Goal: Information Seeking & Learning: Learn about a topic

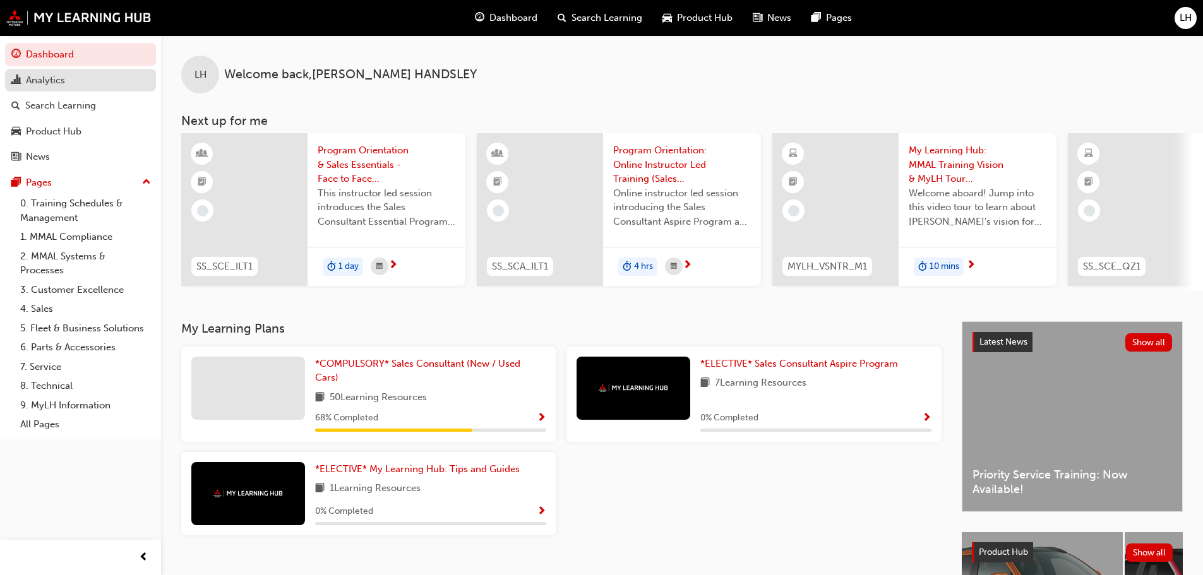
click at [67, 71] on link "Analytics" at bounding box center [80, 80] width 151 height 23
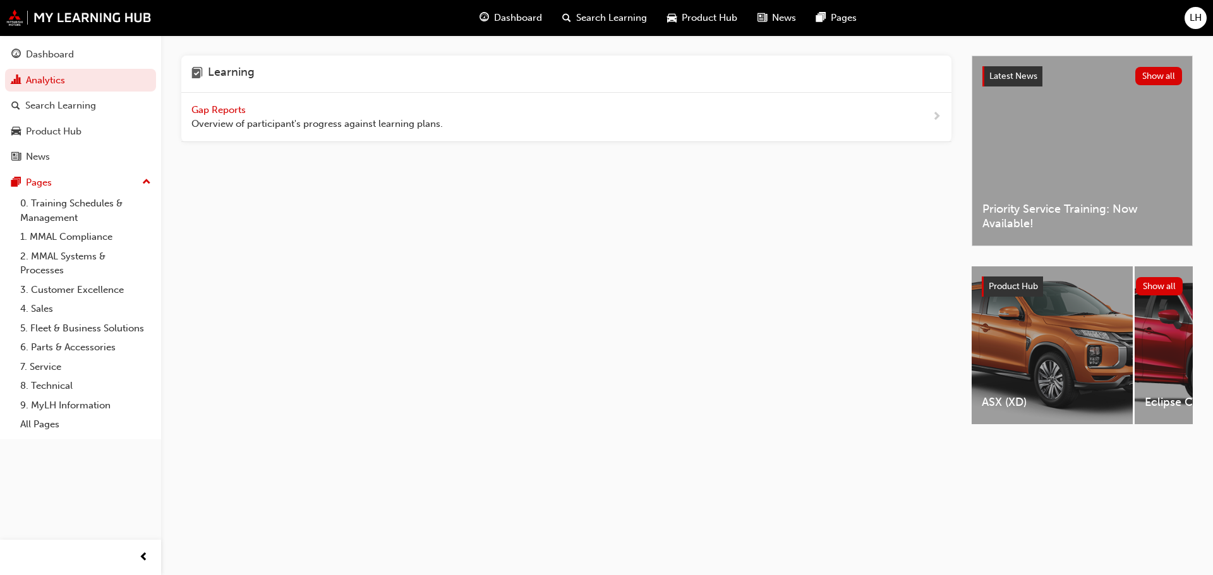
click at [231, 112] on span "Gap Reports" at bounding box center [219, 109] width 57 height 11
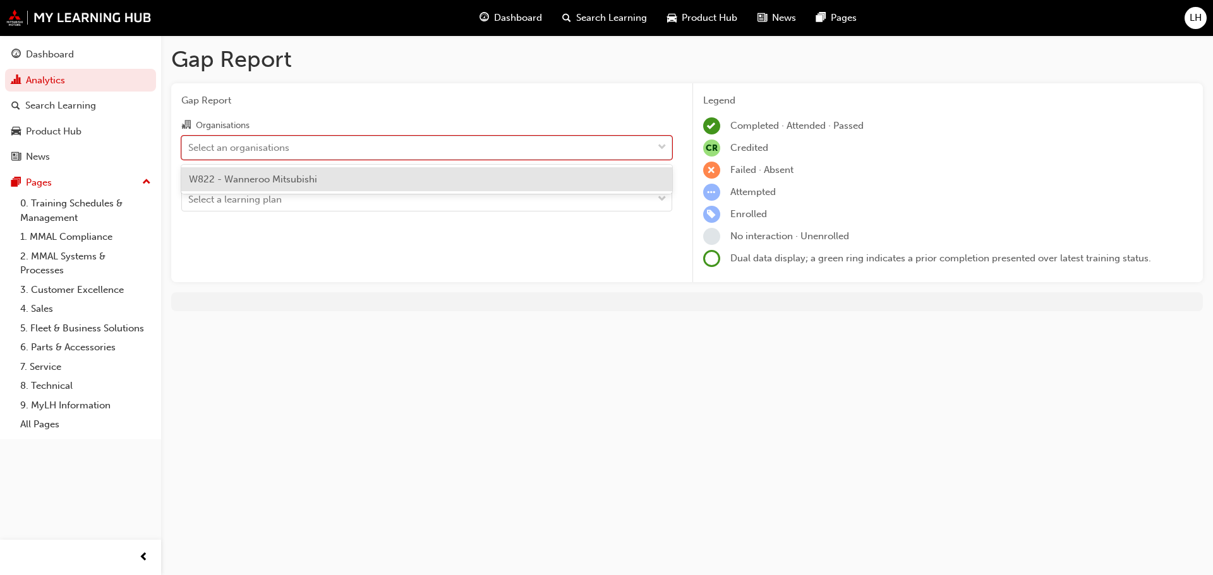
click at [408, 152] on div "Select an organisations" at bounding box center [417, 147] width 471 height 22
click at [190, 152] on input "Organisations option W822 - Wanneroo Mitsubishi focused, 1 of 1. 1 result avail…" at bounding box center [188, 147] width 1 height 11
click at [416, 180] on div "W822 - Wanneroo Mitsubishi" at bounding box center [426, 179] width 491 height 25
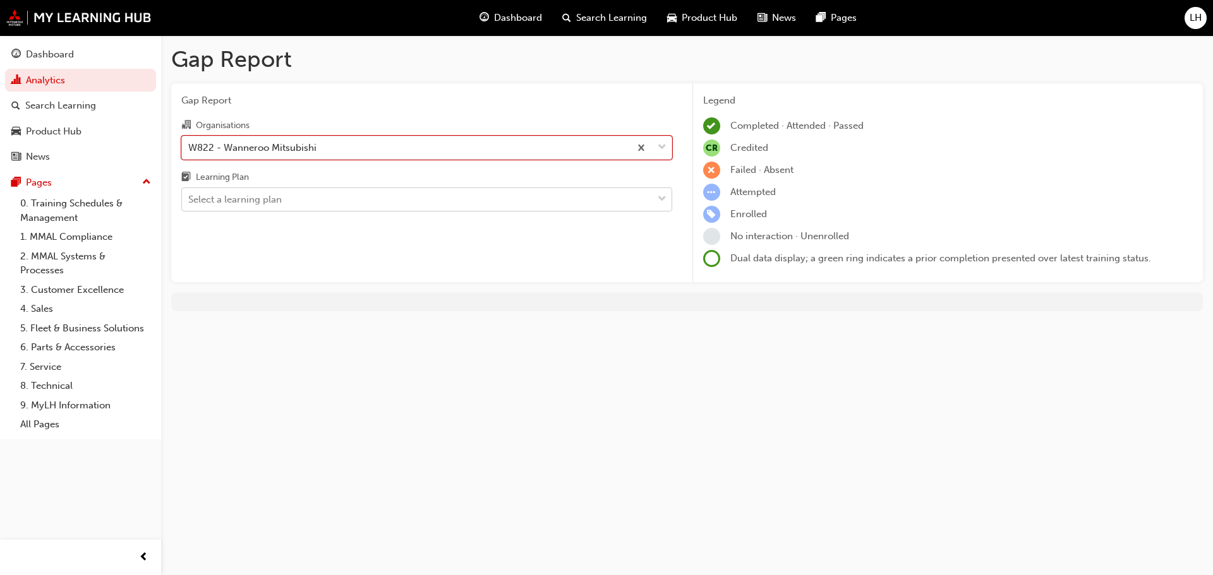
click at [415, 202] on div "Select a learning plan" at bounding box center [417, 200] width 471 height 22
click at [190, 202] on input "Learning Plan Select a learning plan" at bounding box center [188, 199] width 1 height 11
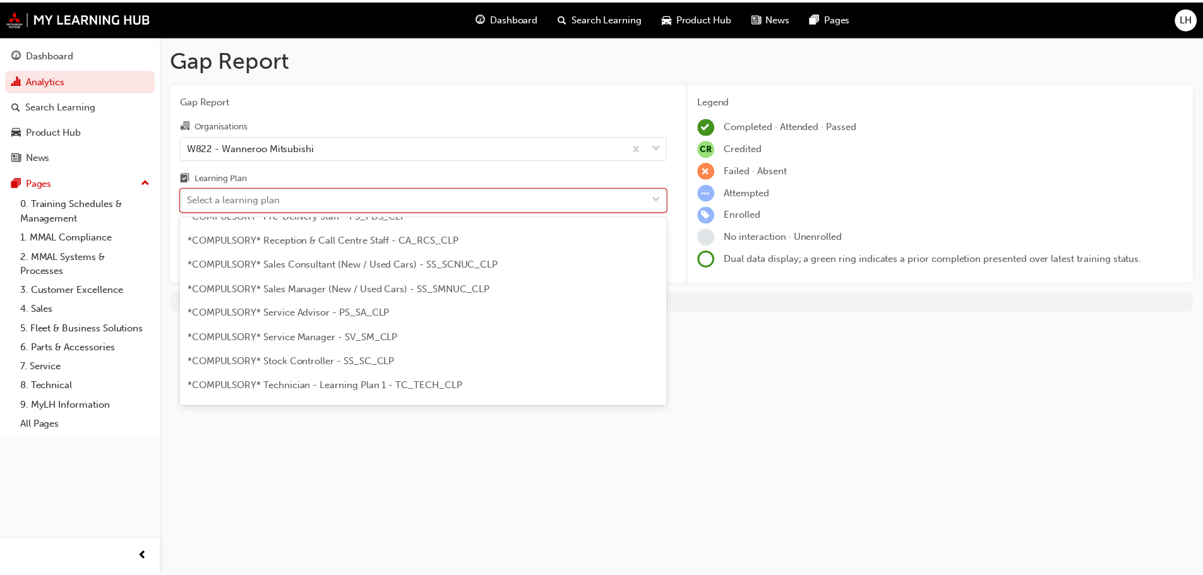
scroll to position [379, 0]
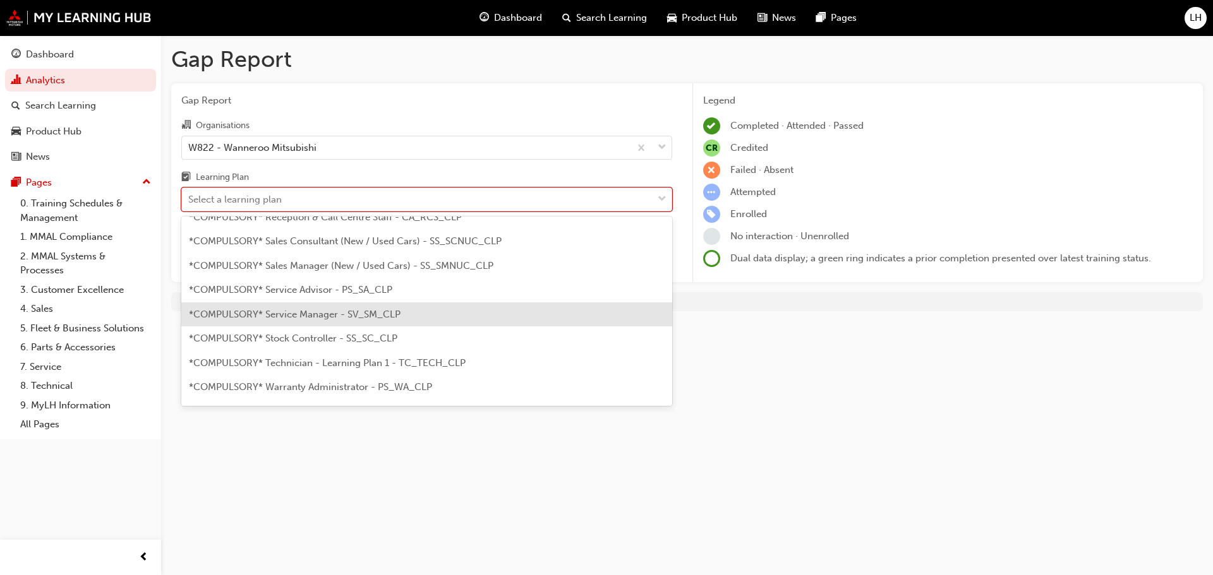
click at [424, 305] on div "*COMPULSORY* Service Manager - SV_SM_CLP" at bounding box center [426, 315] width 491 height 25
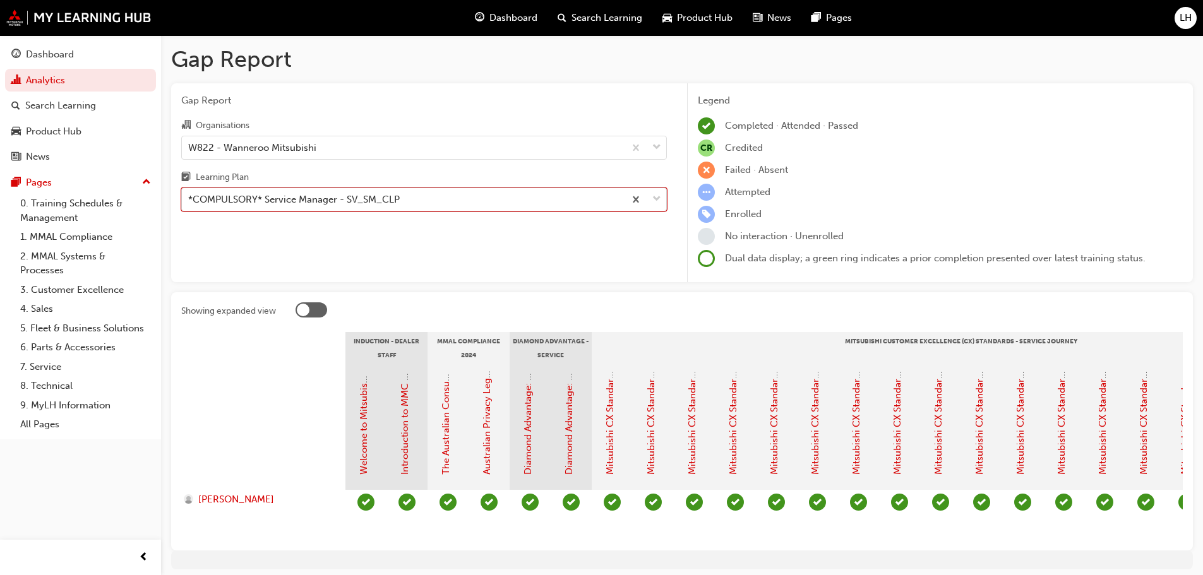
click at [439, 195] on div "*COMPULSORY* Service Manager - SV_SM_CLP" at bounding box center [403, 200] width 443 height 22
click at [190, 195] on input "Learning Plan option *COMPULSORY* Service Manager - SV_SM_CLP, selected. 0 resu…" at bounding box center [188, 199] width 1 height 11
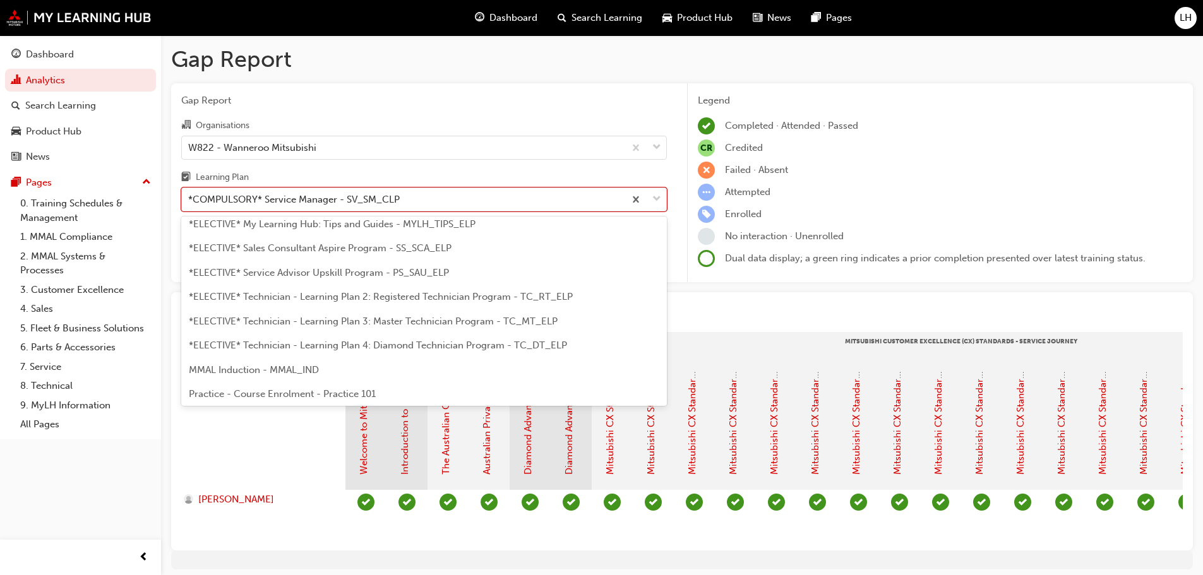
scroll to position [618, 0]
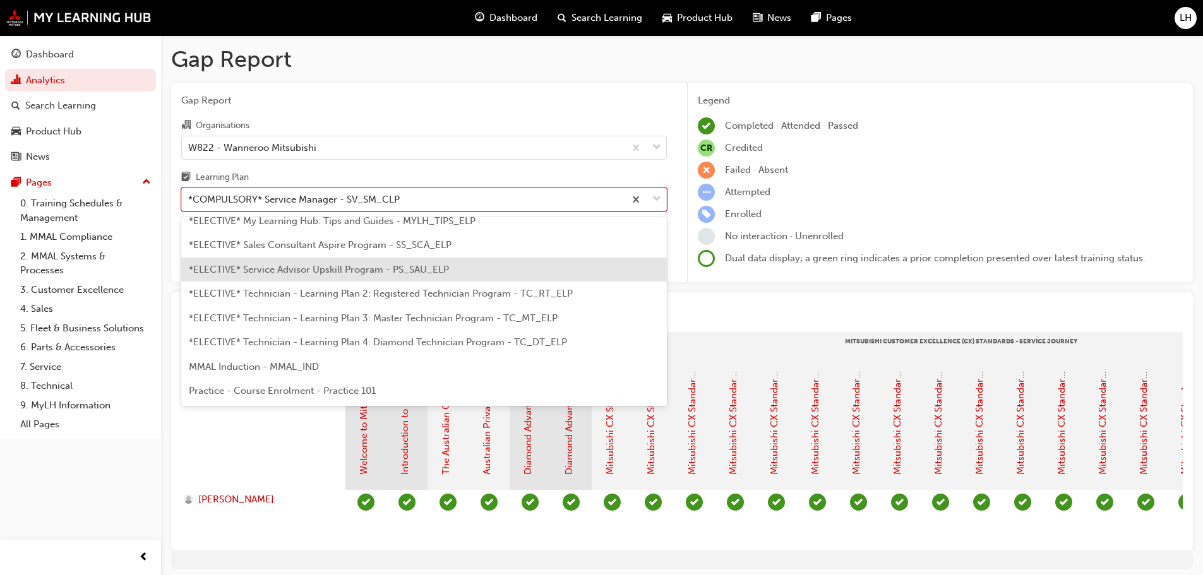
click at [416, 270] on span "*ELECTIVE* Service Advisor Upskill Program - PS_SAU_ELP" at bounding box center [319, 269] width 260 height 11
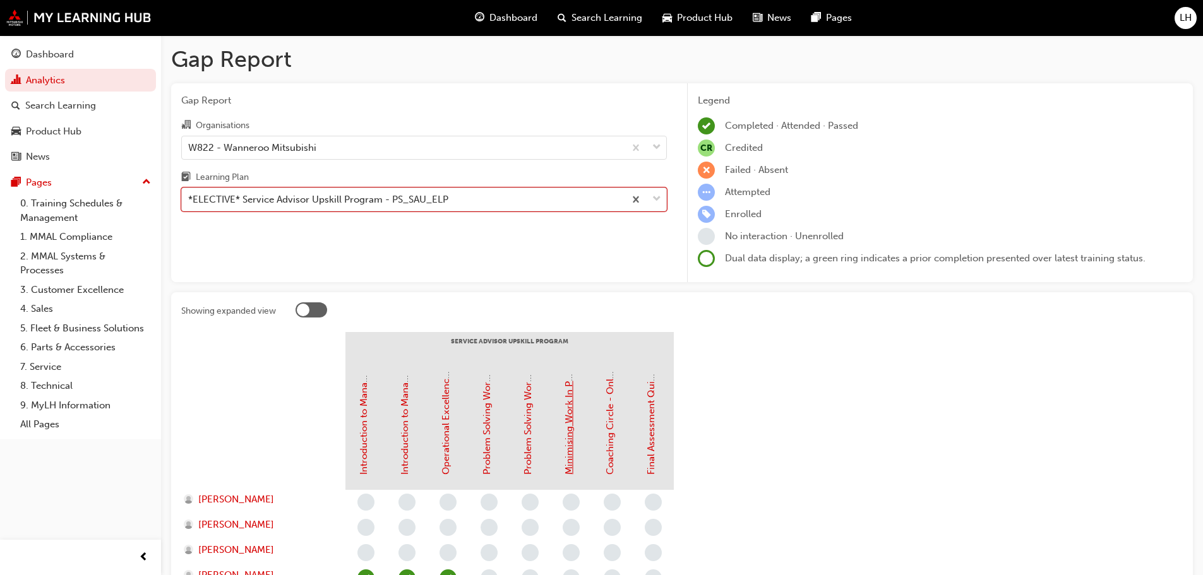
scroll to position [122, 0]
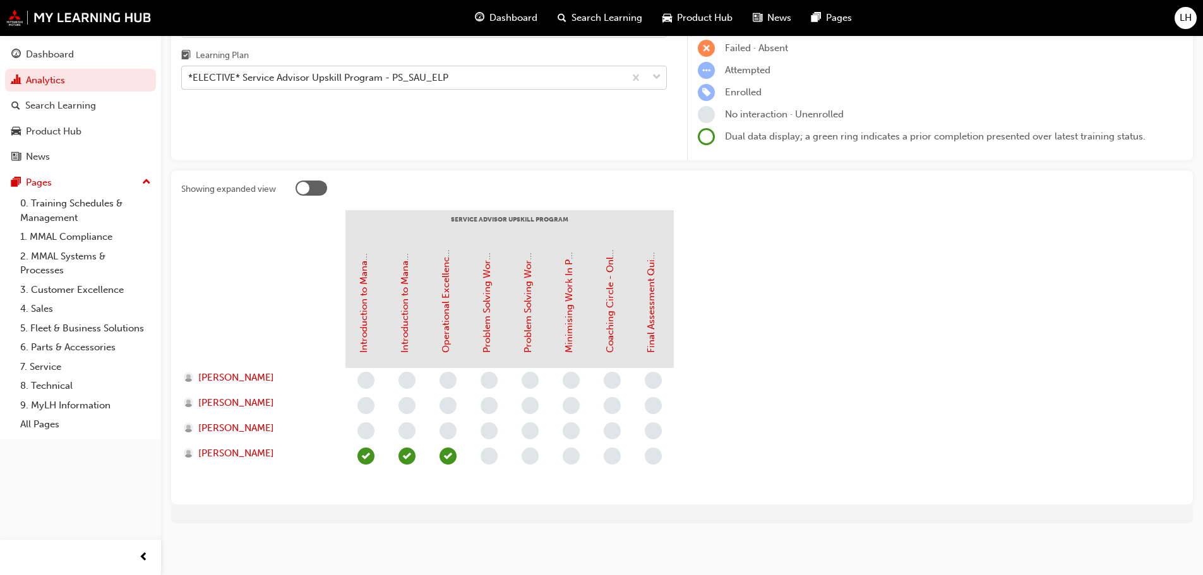
click at [513, 71] on div "*ELECTIVE* Service Advisor Upskill Program - PS_SAU_ELP" at bounding box center [403, 78] width 443 height 22
click at [190, 72] on input "Learning Plan *ELECTIVE* Service Advisor Upskill Program - PS_SAU_ELP" at bounding box center [188, 77] width 1 height 11
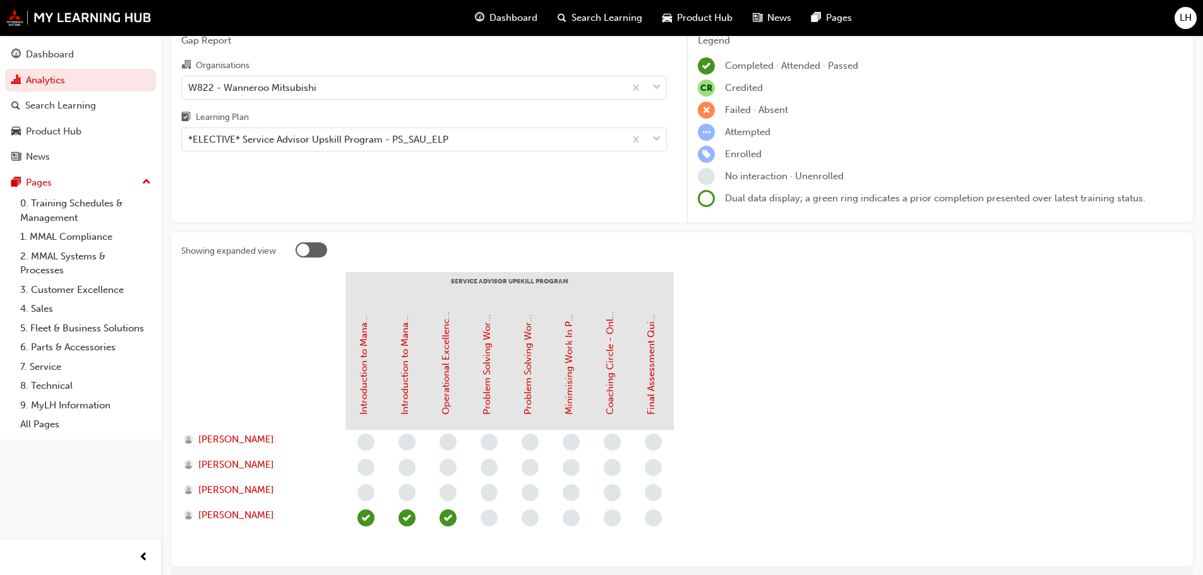
scroll to position [0, 0]
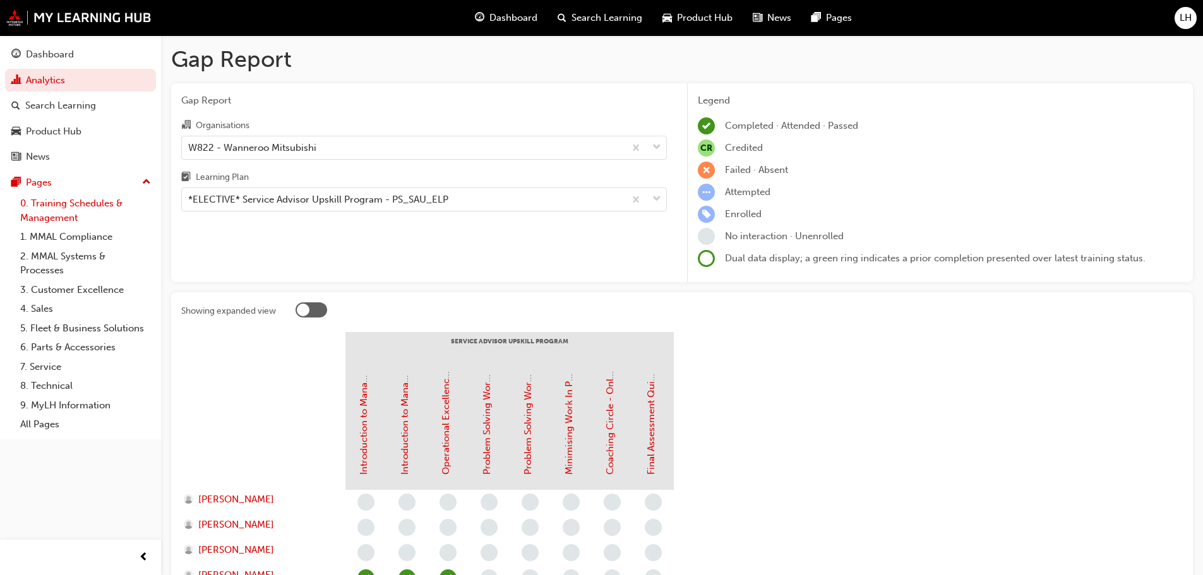
click at [70, 208] on link "0. Training Schedules & Management" at bounding box center [85, 210] width 141 height 33
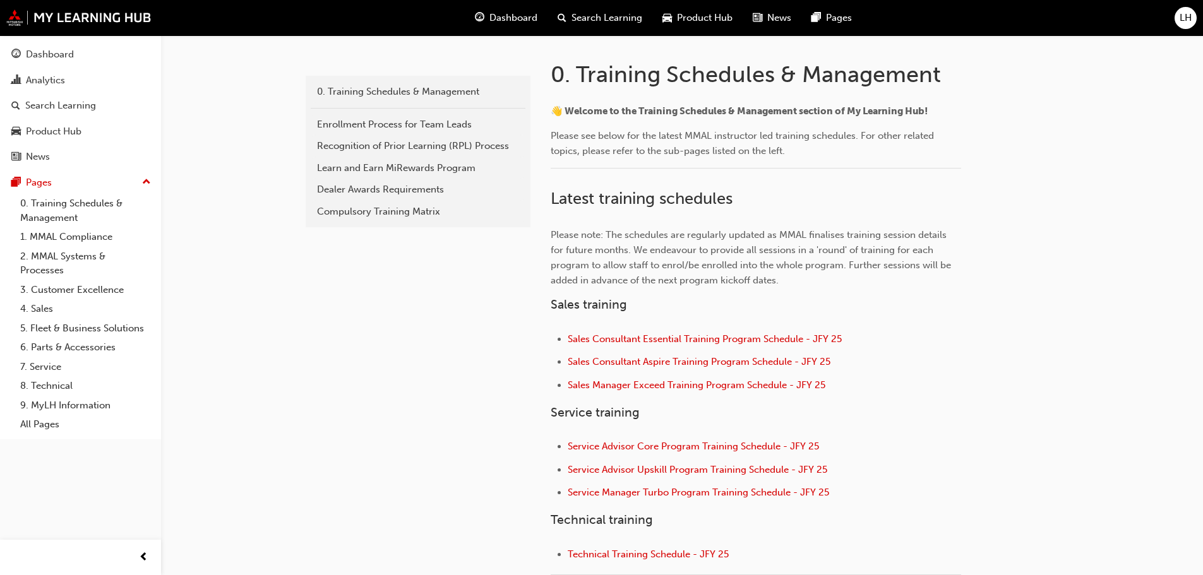
scroll to position [316, 0]
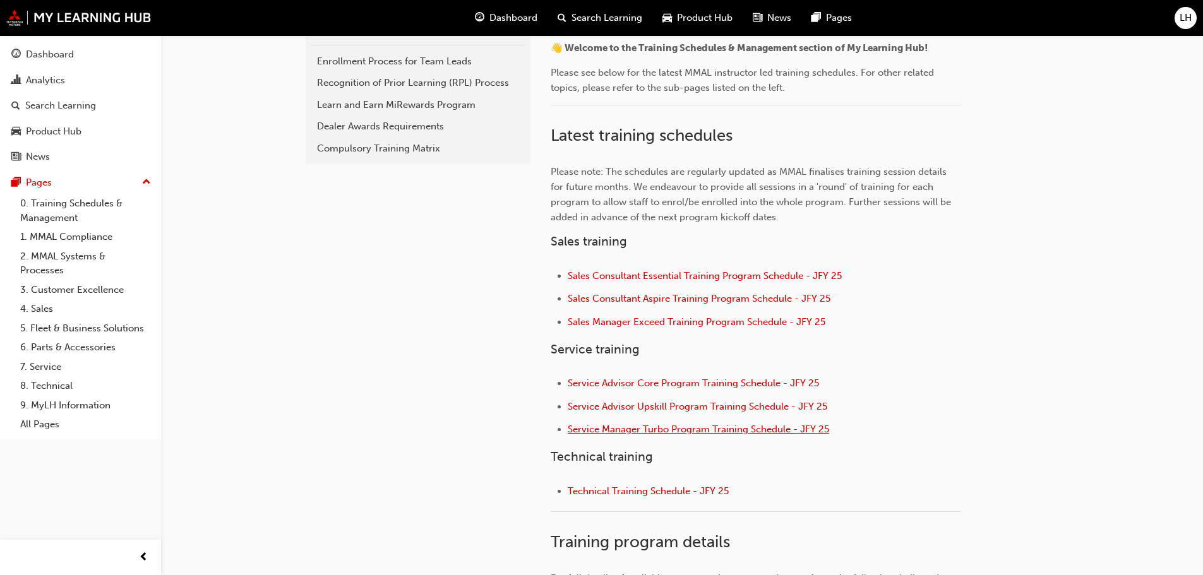
click at [686, 431] on span "Service Manager Turbo Program Training Schedule - JFY 25" at bounding box center [699, 429] width 262 height 11
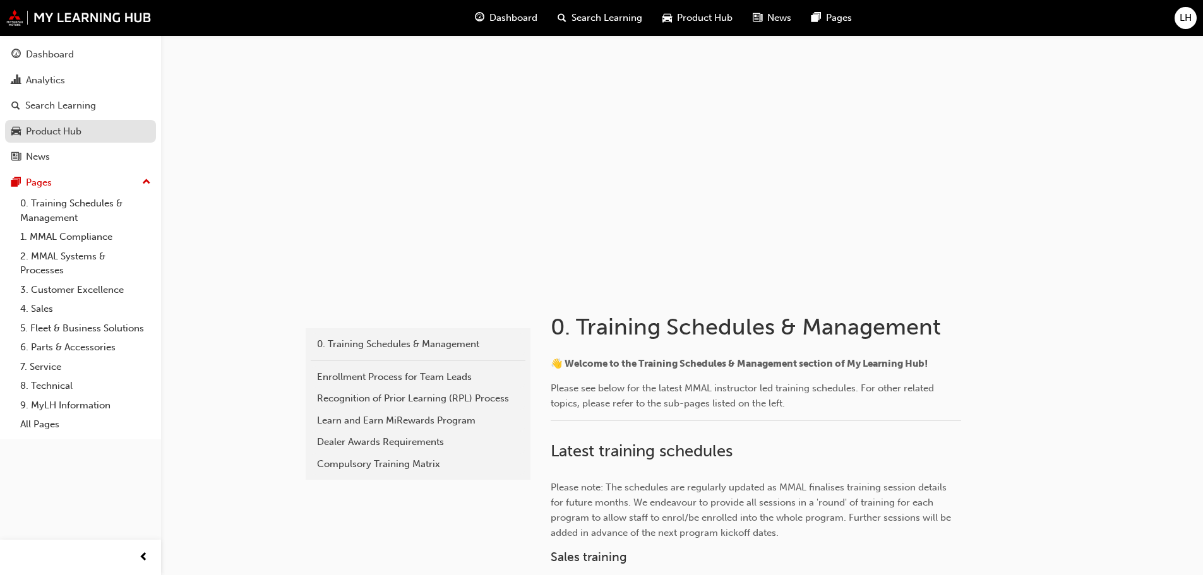
click at [104, 135] on div "Product Hub" at bounding box center [80, 132] width 138 height 16
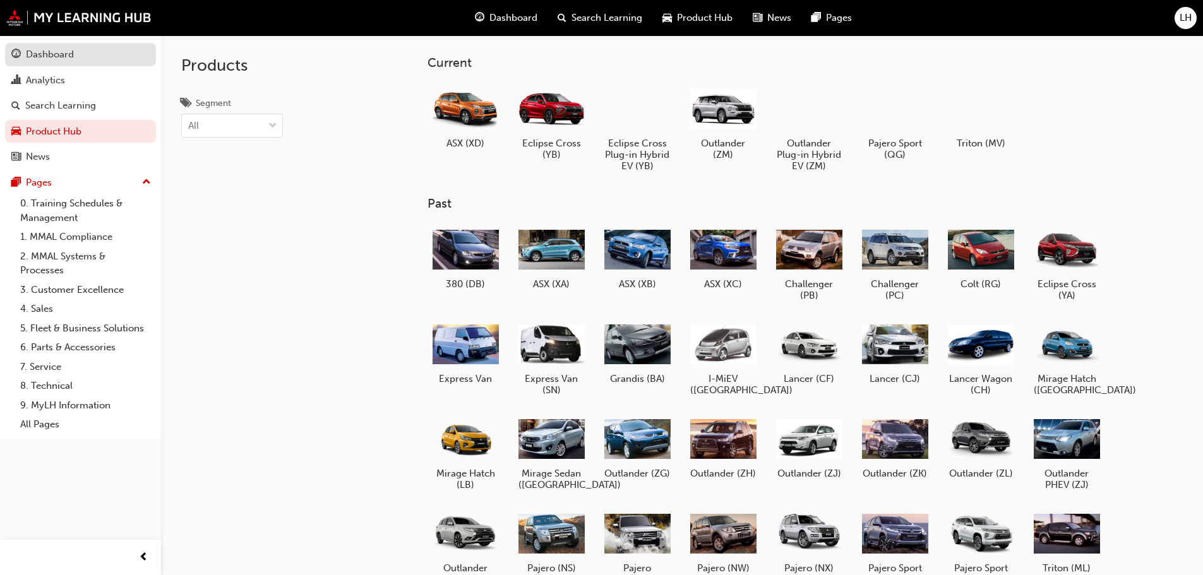
click at [43, 51] on div "Dashboard" at bounding box center [50, 54] width 48 height 15
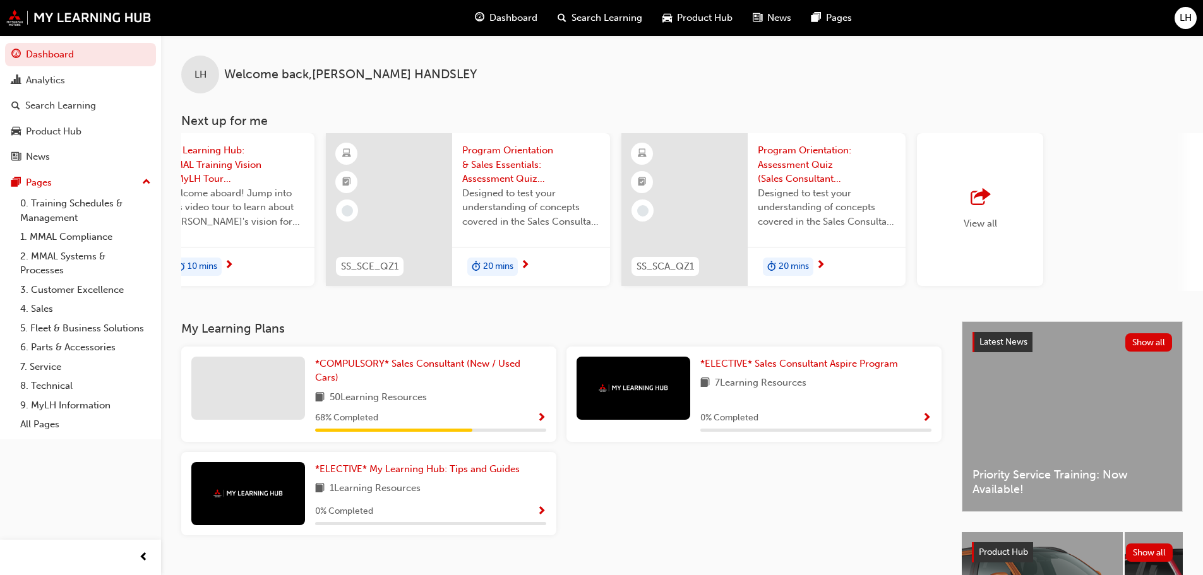
scroll to position [0, 750]
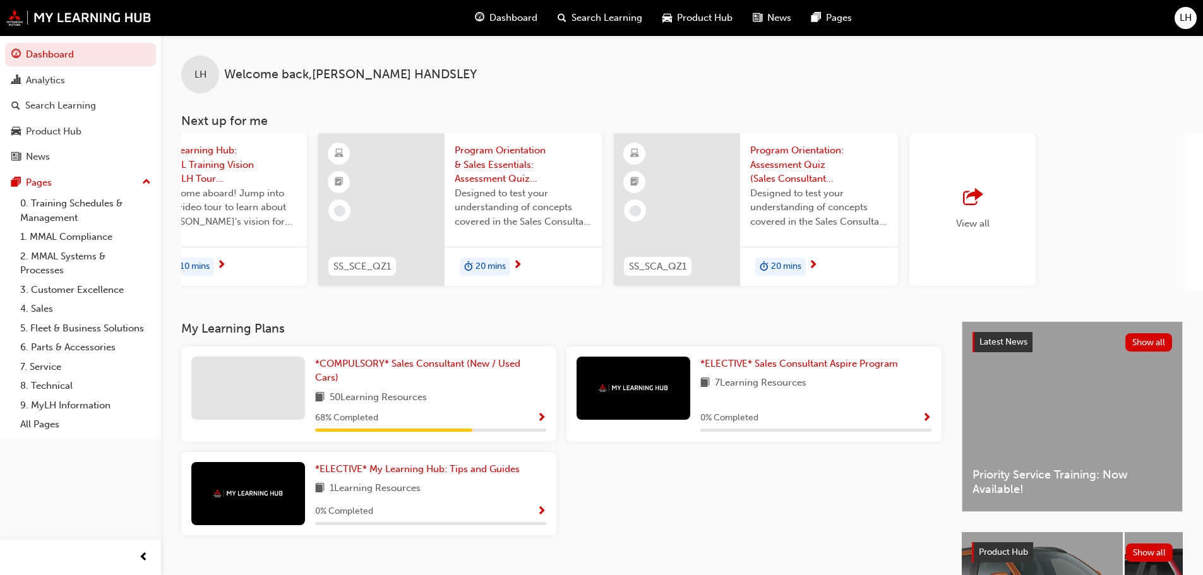
click at [953, 209] on div "View all" at bounding box center [973, 209] width 126 height 153
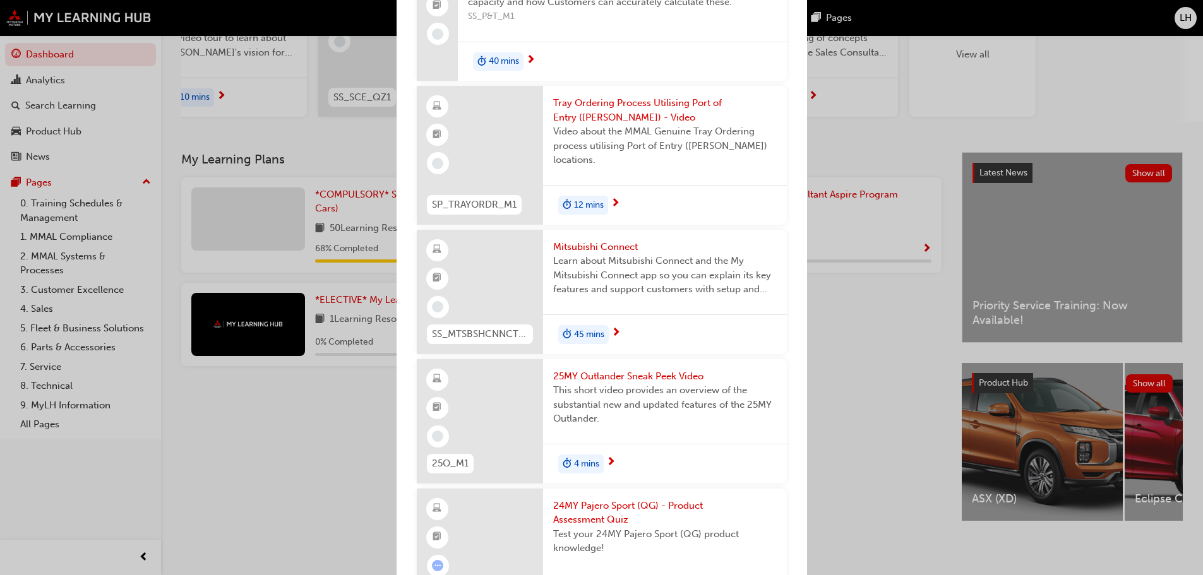
scroll to position [179, 0]
click at [969, 15] on div "Next up for me SS_SCE_ILT1 Program Orientation & Sales Essentials - Face to Fac…" at bounding box center [601, 287] width 1203 height 575
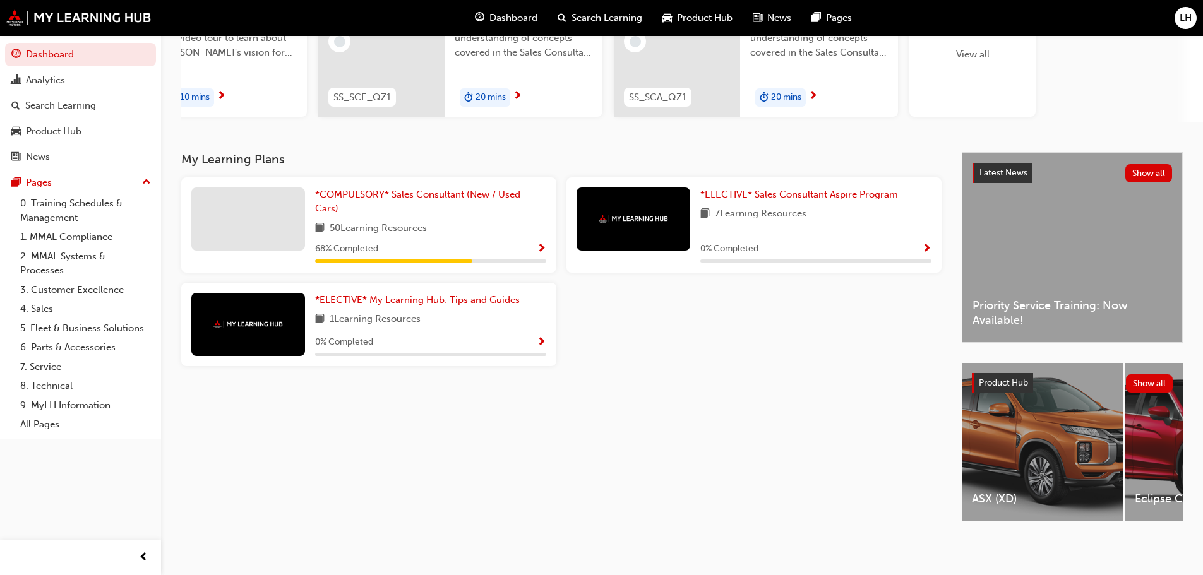
scroll to position [0, 0]
